Goal: Information Seeking & Learning: Learn about a topic

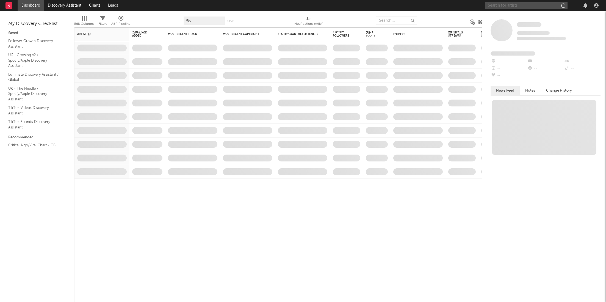
click at [512, 7] on input "text" at bounding box center [526, 5] width 82 height 7
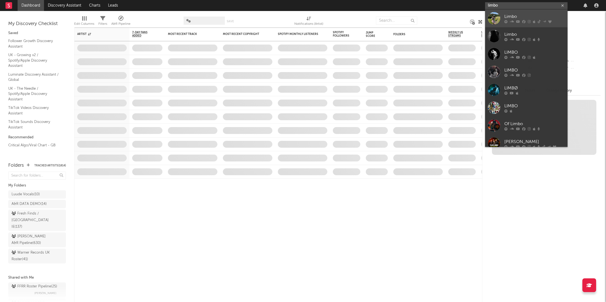
type input "limbo"
click at [515, 21] on div at bounding box center [534, 21] width 60 height 3
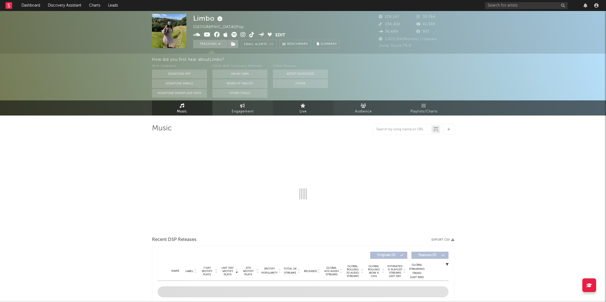
select select "6m"
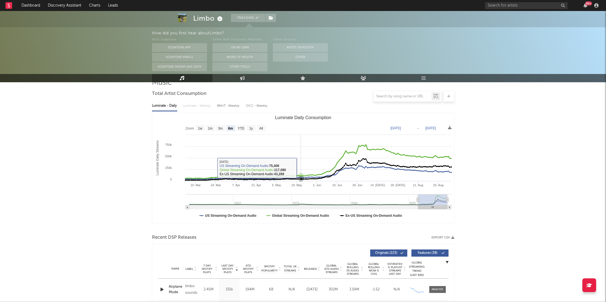
scroll to position [118, 0]
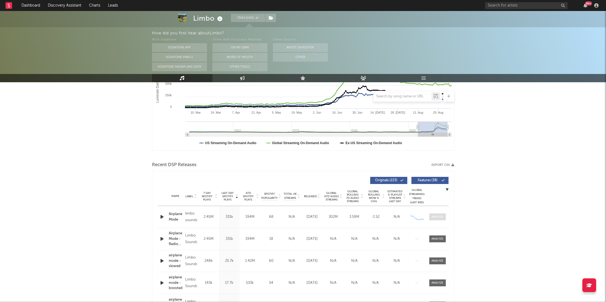
click at [441, 215] on div at bounding box center [438, 217] width 12 height 4
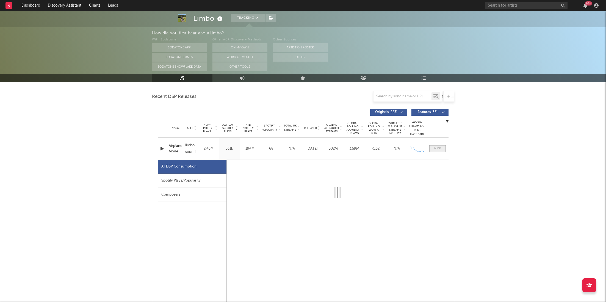
scroll to position [208, 0]
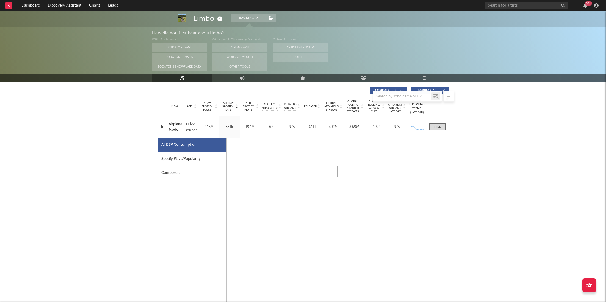
select select "6m"
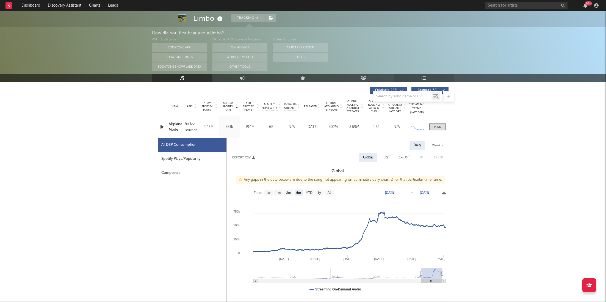
click at [424, 76] on icon at bounding box center [424, 78] width 5 height 4
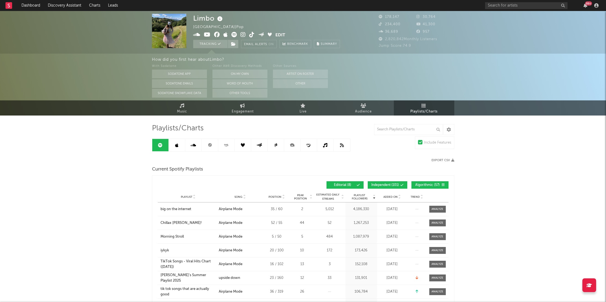
click at [204, 143] on link at bounding box center [210, 145] width 16 height 12
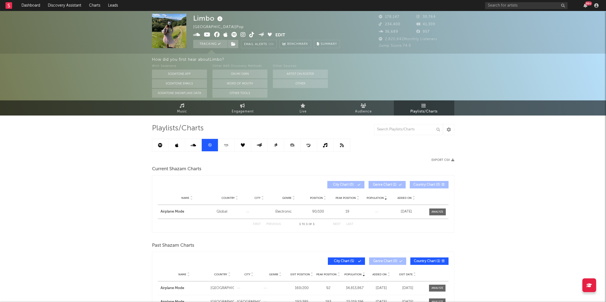
click at [161, 148] on link at bounding box center [160, 145] width 16 height 12
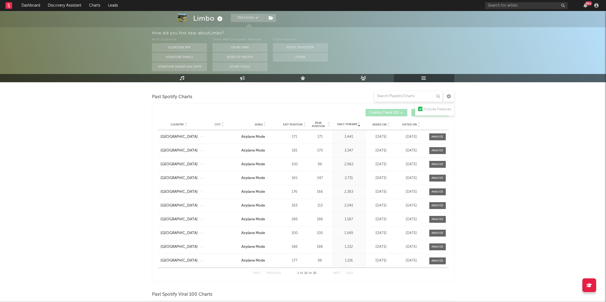
scroll to position [394, 0]
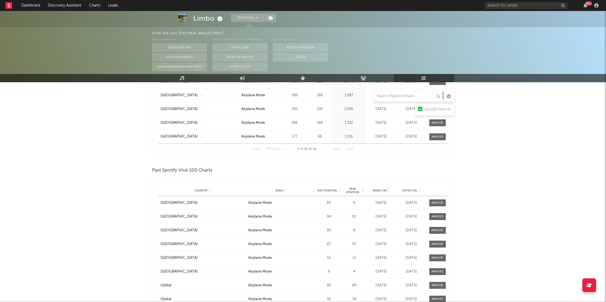
click at [357, 188] on span "Peak Position" at bounding box center [352, 190] width 17 height 7
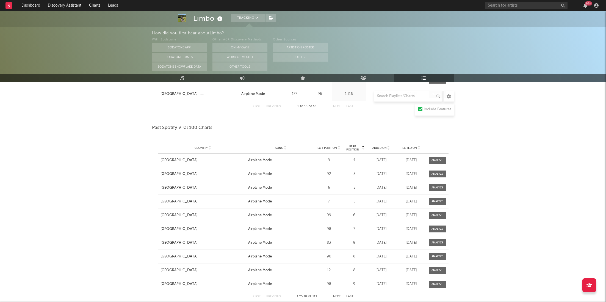
scroll to position [452, 0]
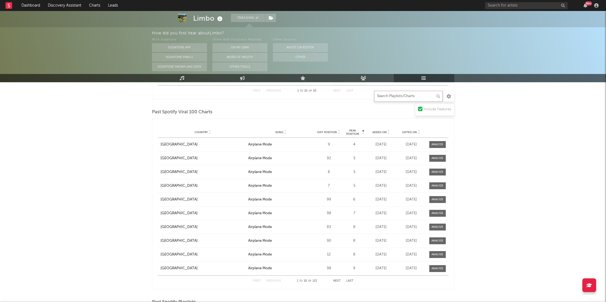
click at [405, 94] on input "text" at bounding box center [408, 96] width 69 height 11
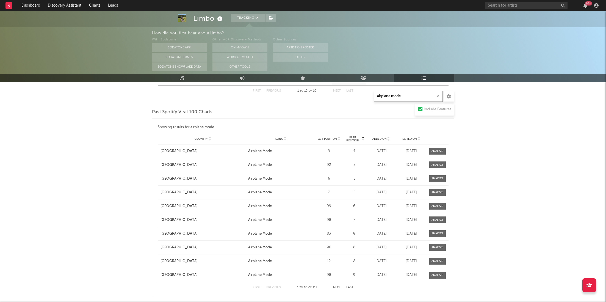
click at [338, 286] on button "Next" at bounding box center [337, 287] width 8 height 3
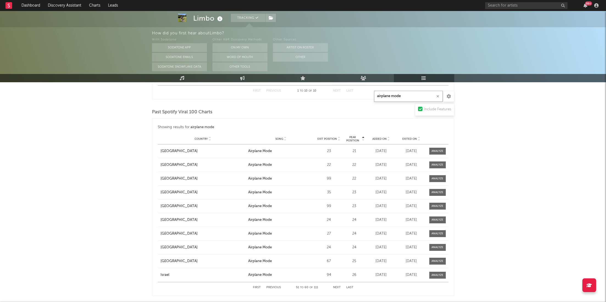
click at [338, 286] on button "Next" at bounding box center [337, 287] width 8 height 3
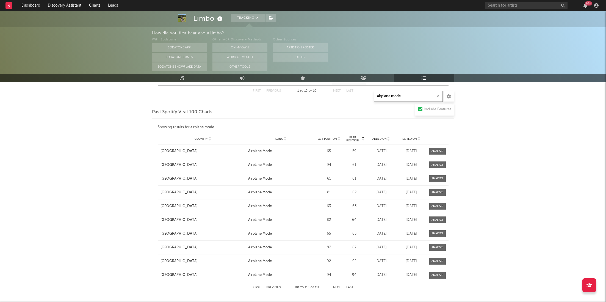
click at [338, 286] on button "Next" at bounding box center [337, 287] width 8 height 3
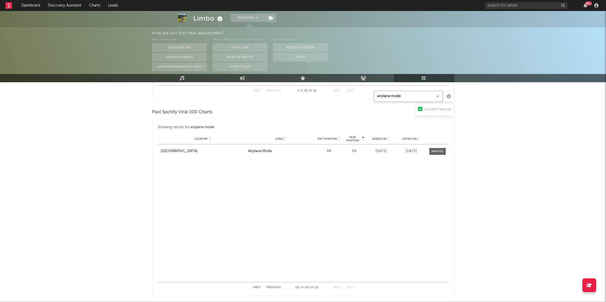
type input "airplane mode"
click at [257, 283] on div "First Previous 111 to 111 of 111 Next Last" at bounding box center [303, 287] width 101 height 11
click at [257, 286] on button "First" at bounding box center [257, 287] width 8 height 3
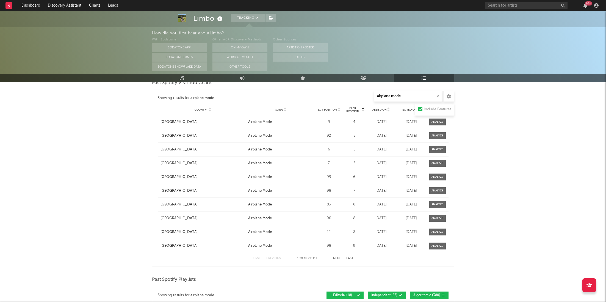
scroll to position [482, 0]
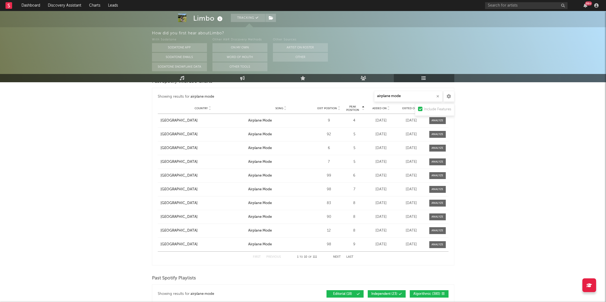
click at [337, 257] on button "Next" at bounding box center [337, 256] width 8 height 3
click at [335, 254] on div "First Previous 11 to 20 of 111 Next Last" at bounding box center [303, 257] width 101 height 11
click at [335, 255] on button "Next" at bounding box center [337, 256] width 8 height 3
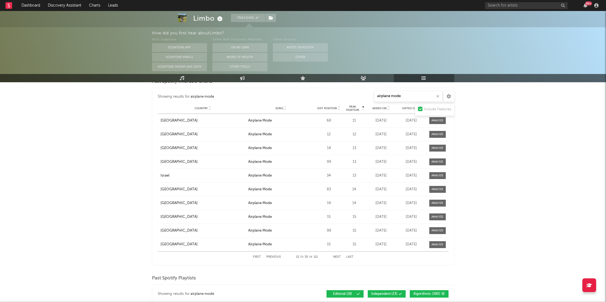
click at [335, 255] on button "Next" at bounding box center [337, 256] width 8 height 3
click at [335, 256] on button "Next" at bounding box center [337, 256] width 8 height 3
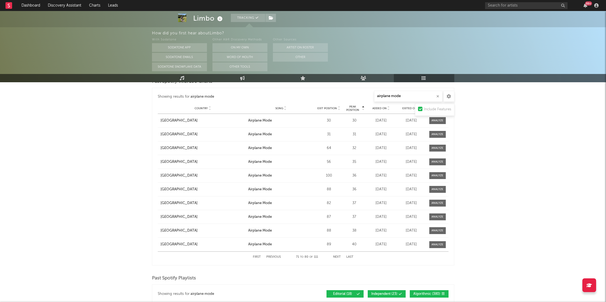
click at [335, 256] on button "Next" at bounding box center [337, 256] width 8 height 3
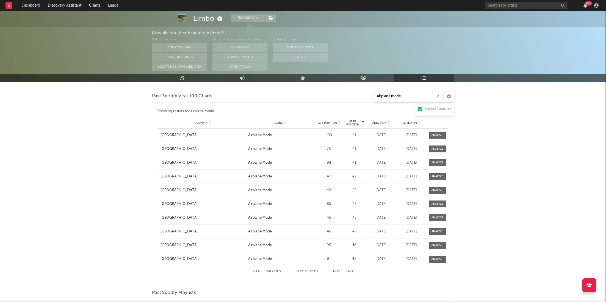
scroll to position [0, 0]
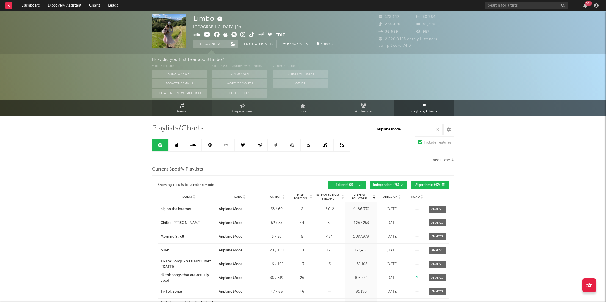
click at [178, 108] on span "Music" at bounding box center [182, 111] width 10 height 7
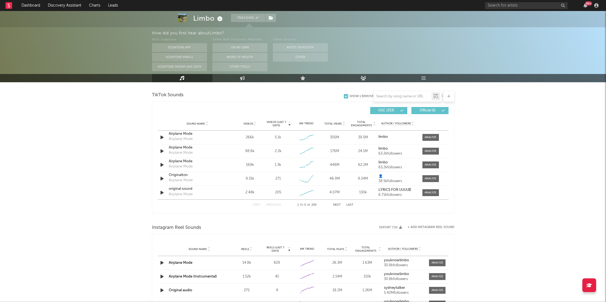
select select "6m"
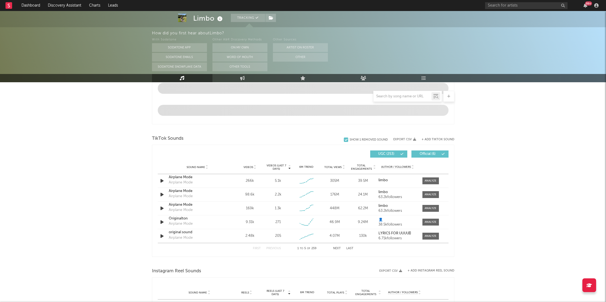
scroll to position [356, 0]
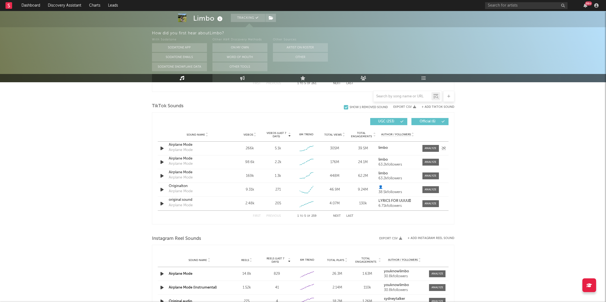
click at [177, 146] on div "Airplane Mode" at bounding box center [197, 144] width 57 height 5
click at [428, 157] on div "Sound Name Airplane Mode Airplane Mode Videos 98.6k Videos (last 7 days) 2.2k W…" at bounding box center [303, 161] width 291 height 13
click at [429, 161] on div at bounding box center [431, 162] width 12 height 4
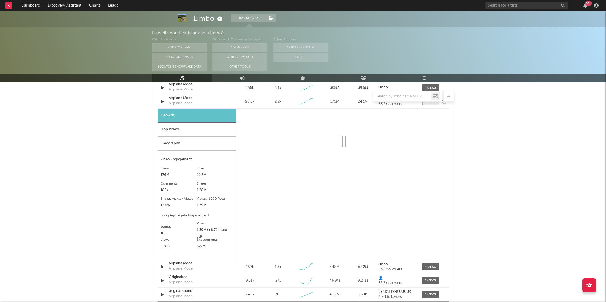
scroll to position [417, 0]
click at [160, 280] on icon "button" at bounding box center [162, 280] width 6 height 7
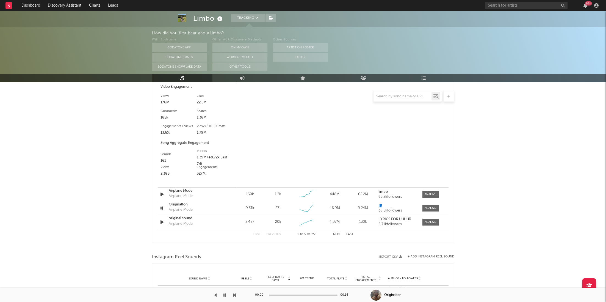
scroll to position [491, 0]
click at [435, 205] on div at bounding box center [431, 207] width 12 height 4
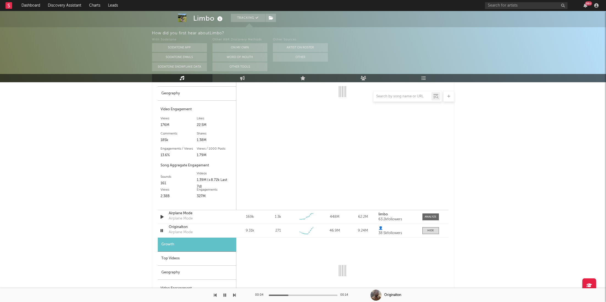
scroll to position [468, 0]
select select "6m"
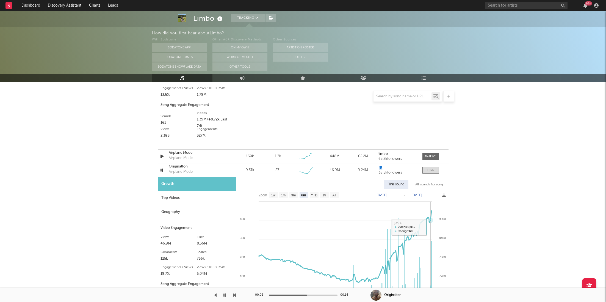
scroll to position [528, 0]
click at [428, 169] on div at bounding box center [431, 169] width 7 height 4
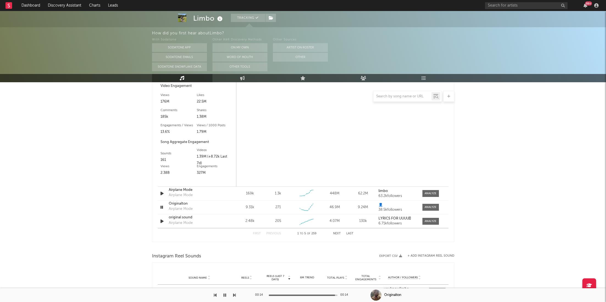
scroll to position [496, 0]
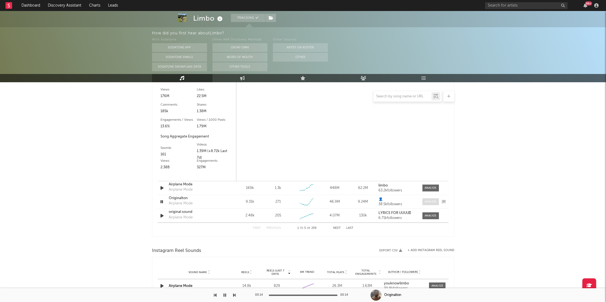
select select "6m"
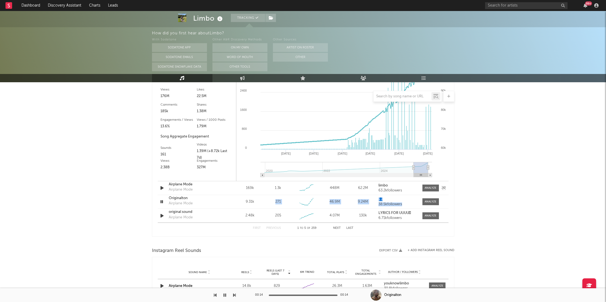
drag, startPoint x: 432, startPoint y: 202, endPoint x: 263, endPoint y: 191, distance: 168.9
click at [263, 191] on div "Sound Name Airplane Mode Airplane Mode Videos 266k Videos (last 7 days) 5.1k We…" at bounding box center [303, 112] width 291 height 220
click at [176, 199] on div "Originalton" at bounding box center [197, 197] width 57 height 5
click at [486, 113] on div "Limbo Tracking United States | Pop Edit Tracking Email Alerts On Benchmark Summ…" at bounding box center [303, 31] width 606 height 1032
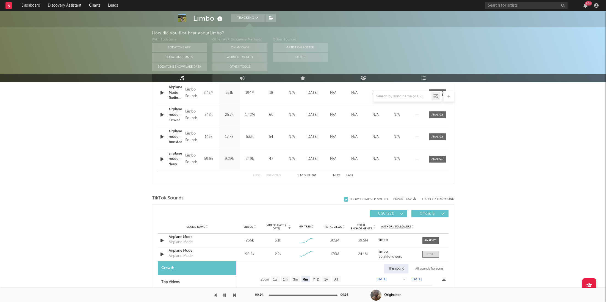
scroll to position [0, 0]
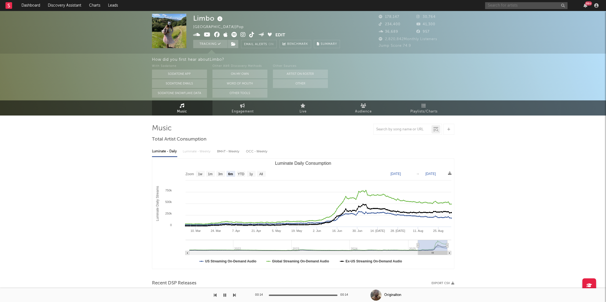
click at [515, 7] on input "text" at bounding box center [526, 5] width 82 height 7
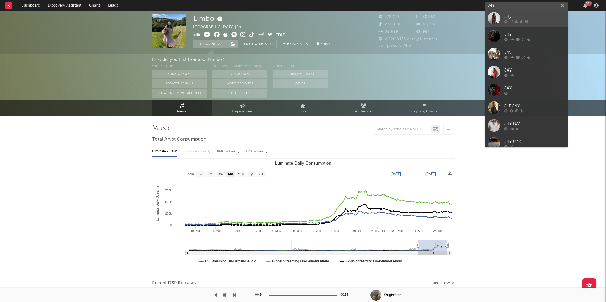
type input "J4Y"
click at [524, 20] on div at bounding box center [534, 21] width 60 height 3
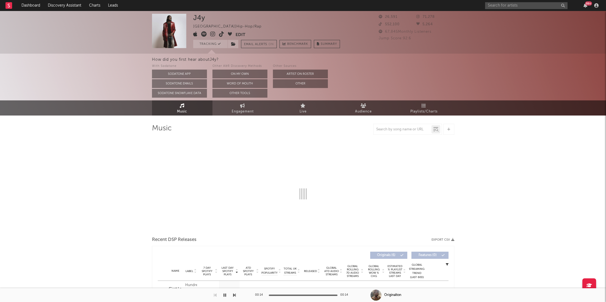
select select "6m"
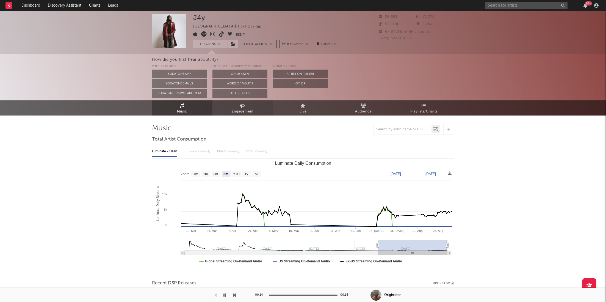
click at [239, 106] on link "Engagement" at bounding box center [243, 107] width 60 height 15
select select "1w"
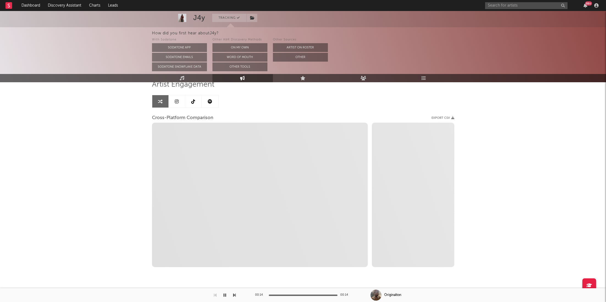
scroll to position [45, 0]
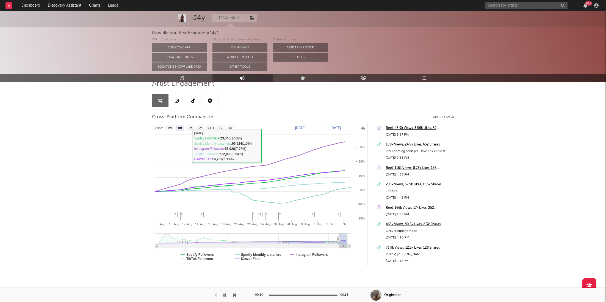
click at [193, 125] on rect at bounding box center [190, 128] width 9 height 6
select select "3m"
type input "2025-06-06"
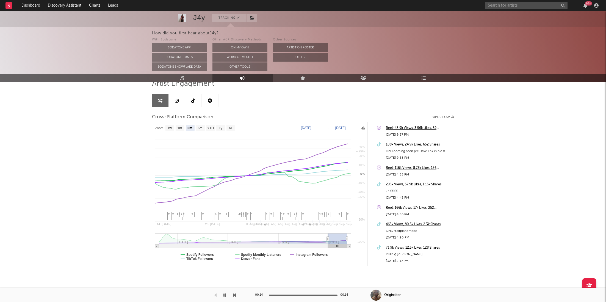
select select "3m"
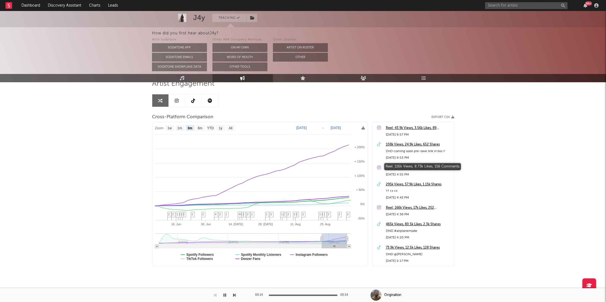
click at [408, 166] on div "Reel: 116k Views, 8.73k Likes, 156 Comments" at bounding box center [418, 168] width 65 height 7
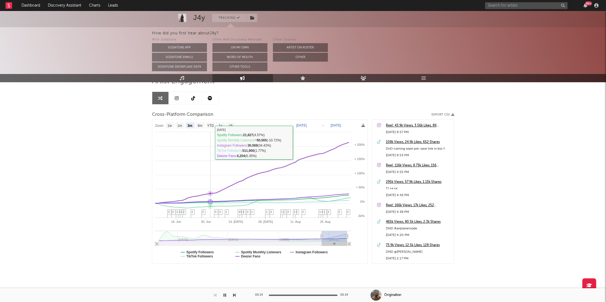
scroll to position [0, 0]
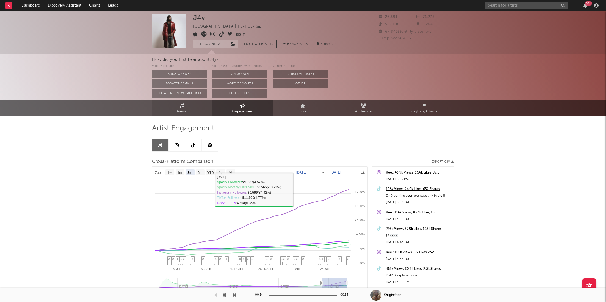
click at [189, 112] on link "Music" at bounding box center [182, 107] width 60 height 15
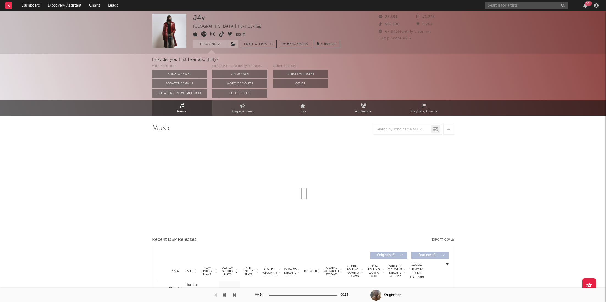
select select "6m"
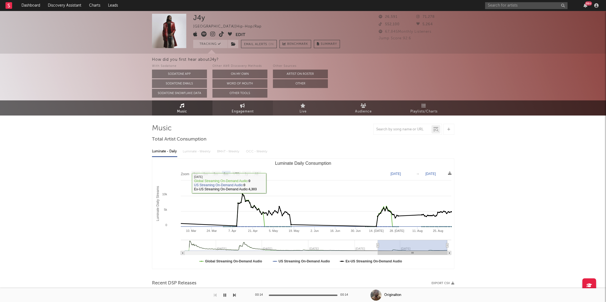
click at [249, 109] on span "Engagement" at bounding box center [243, 111] width 22 height 7
select select "1w"
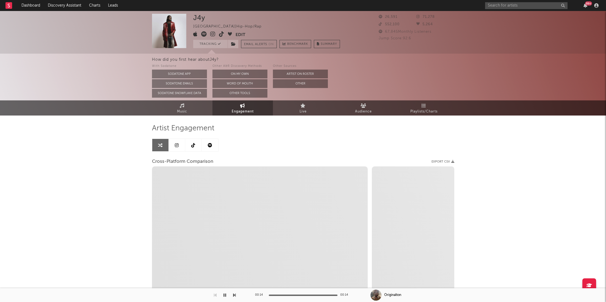
select select "1m"
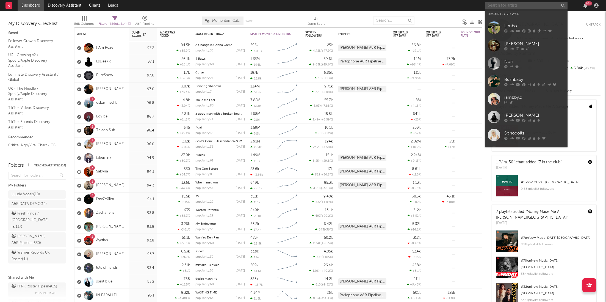
click at [498, 4] on input "text" at bounding box center [526, 5] width 82 height 7
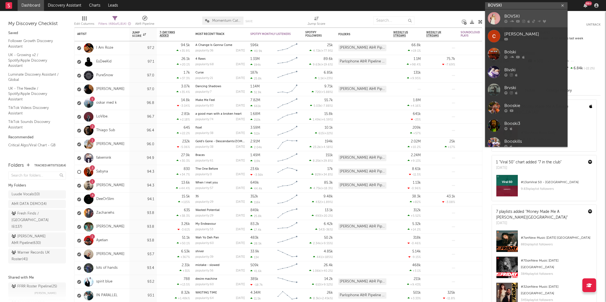
type input "BOVSKI"
click at [520, 15] on div "BOVSKI" at bounding box center [534, 16] width 60 height 7
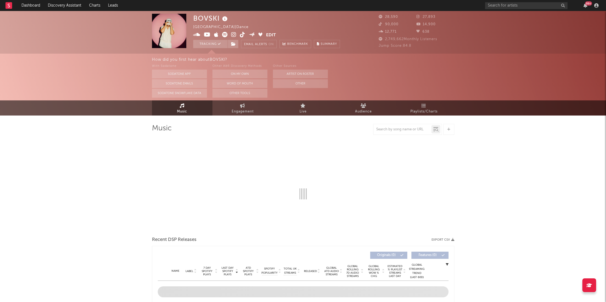
select select "6m"
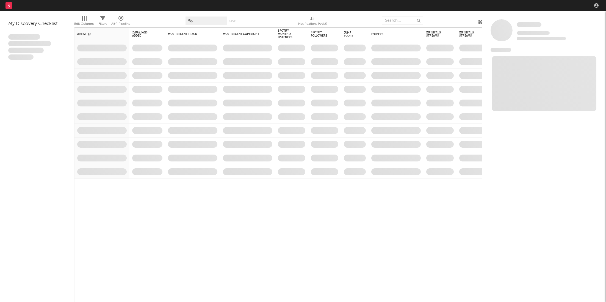
drag, startPoint x: 0, startPoint y: 0, endPoint x: 493, endPoint y: 7, distance: 493.3
click at [493, 7] on nav "Dashboard Discovery Assistant Charts Leads" at bounding box center [303, 5] width 606 height 11
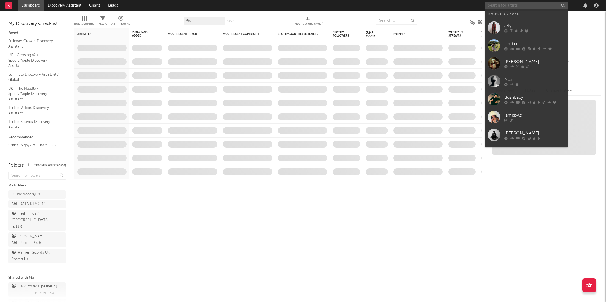
click at [504, 4] on input "text" at bounding box center [526, 5] width 82 height 7
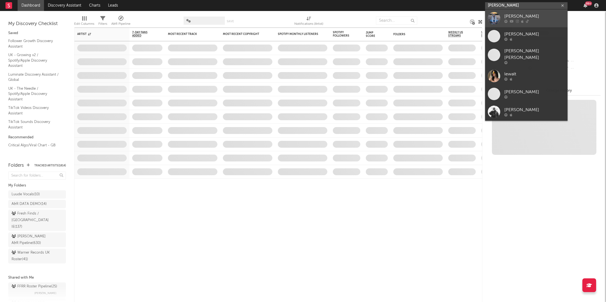
type input "[PERSON_NAME]"
click at [529, 21] on div at bounding box center [534, 21] width 60 height 3
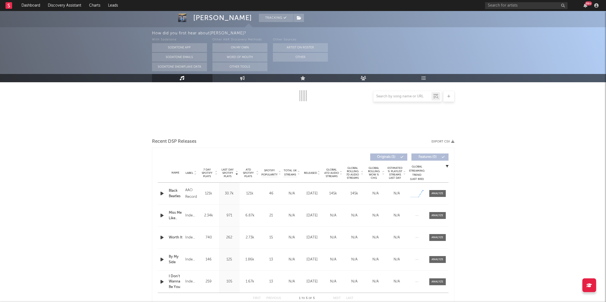
select select "1w"
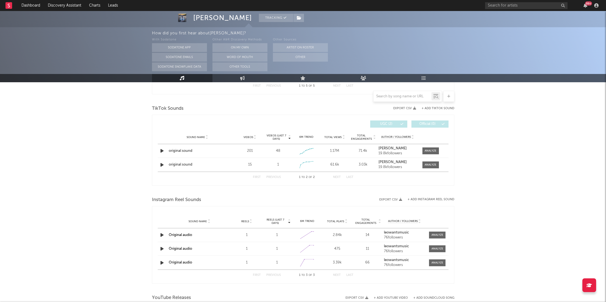
scroll to position [448, 0]
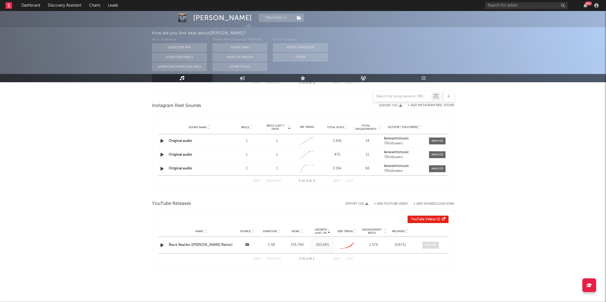
click at [432, 243] on div at bounding box center [431, 245] width 12 height 4
select select "All"
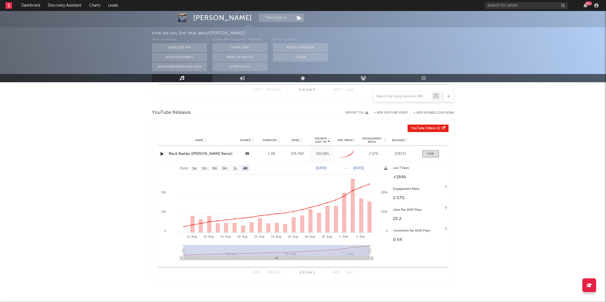
scroll to position [555, 0]
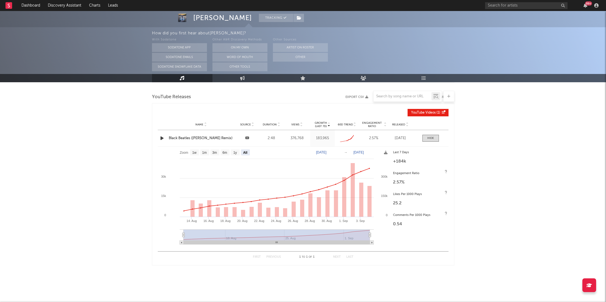
click at [186, 137] on div "Black Beatles ([PERSON_NAME] Remix)" at bounding box center [201, 138] width 65 height 5
